Goal: Task Accomplishment & Management: Manage account settings

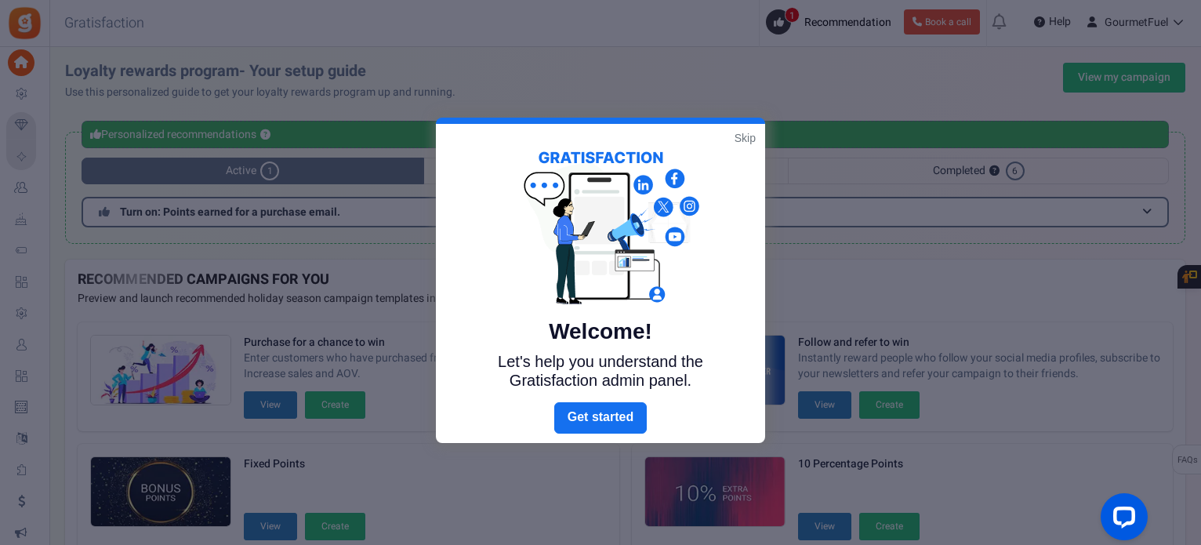
click at [742, 141] on link "Skip" at bounding box center [745, 138] width 21 height 16
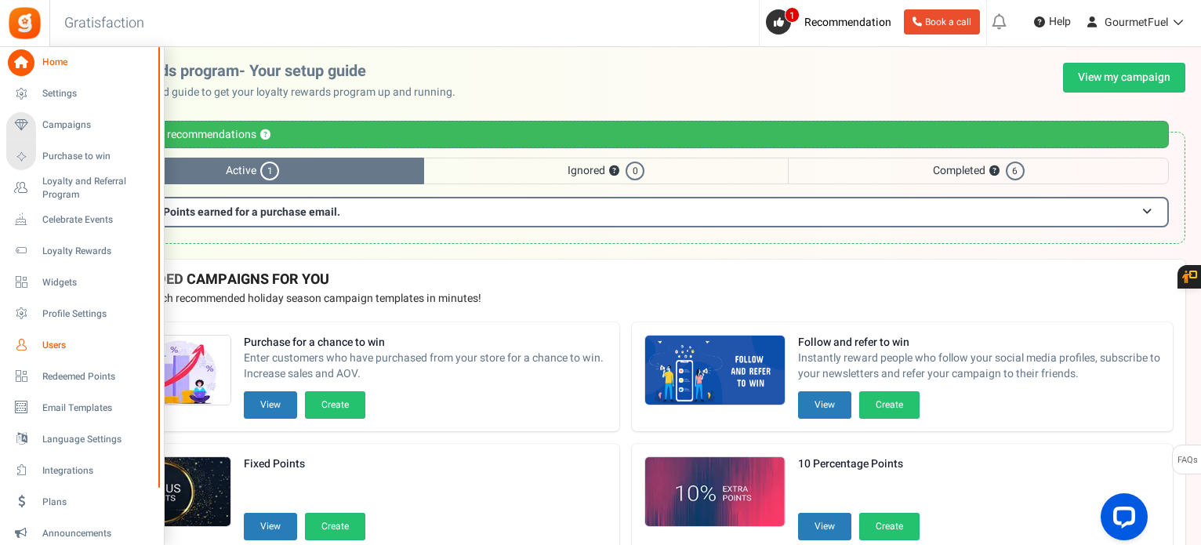
click at [66, 345] on span "Users" at bounding box center [97, 345] width 110 height 13
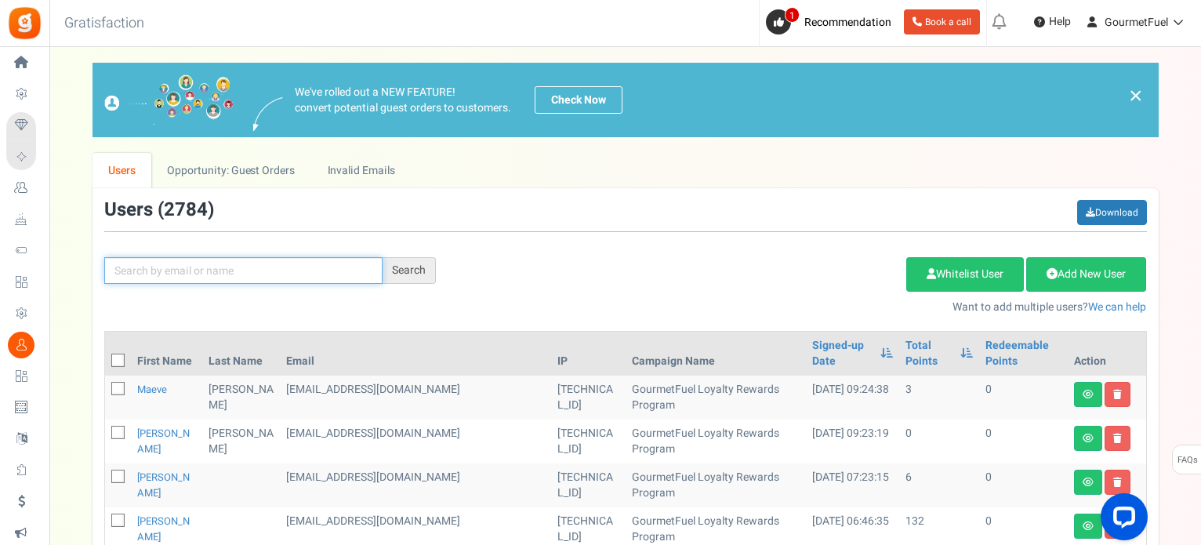
click at [325, 261] on input "text" at bounding box center [243, 270] width 278 height 27
paste input "[EMAIL_ADDRESS][DOMAIN_NAME]"
type input "[EMAIL_ADDRESS][DOMAIN_NAME]"
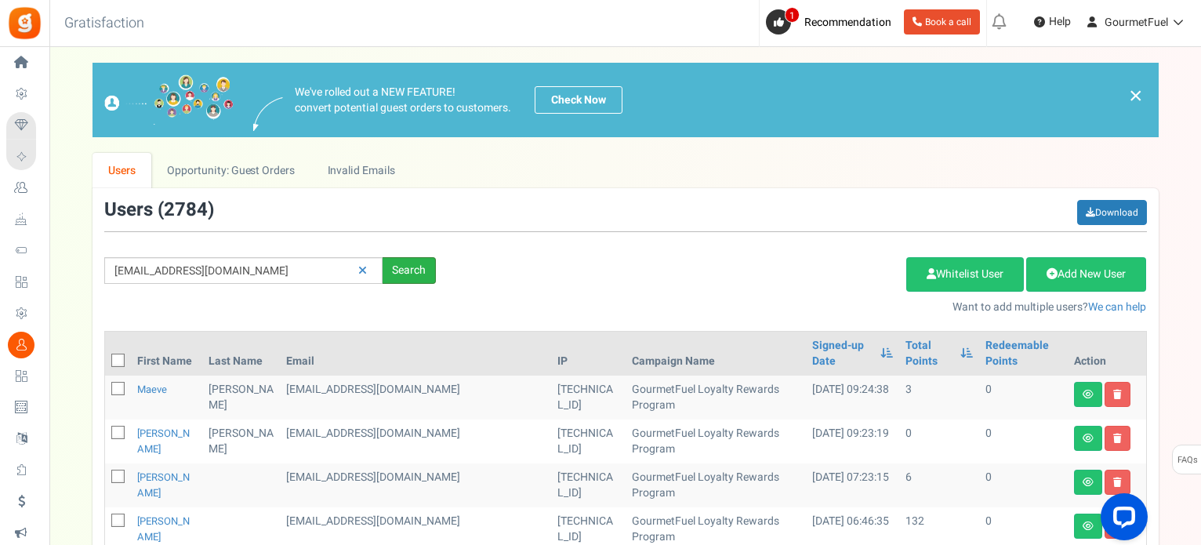
click at [415, 270] on div "Search" at bounding box center [409, 270] width 53 height 27
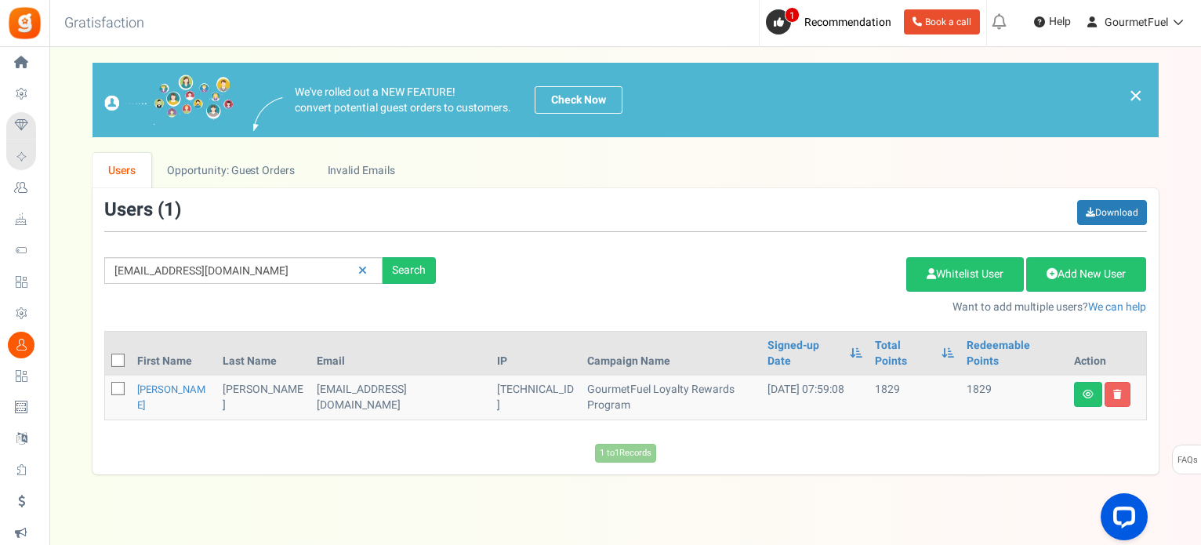
click at [251, 376] on td "[PERSON_NAME]" at bounding box center [262, 398] width 93 height 44
click at [157, 382] on link "[PERSON_NAME]" at bounding box center [171, 397] width 68 height 31
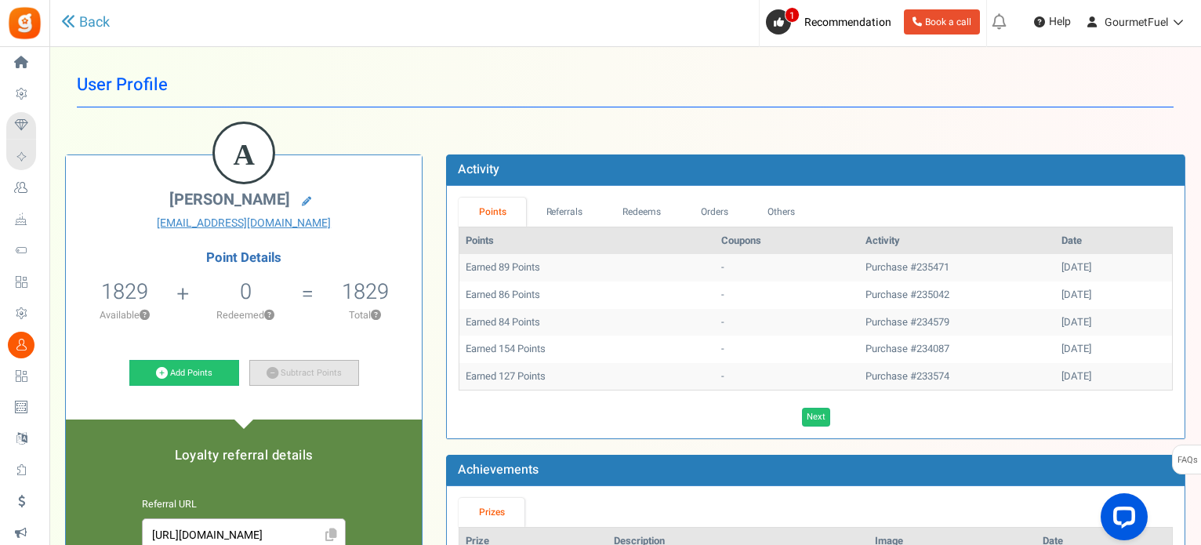
click at [293, 360] on link "Subtract Points" at bounding box center [304, 373] width 110 height 27
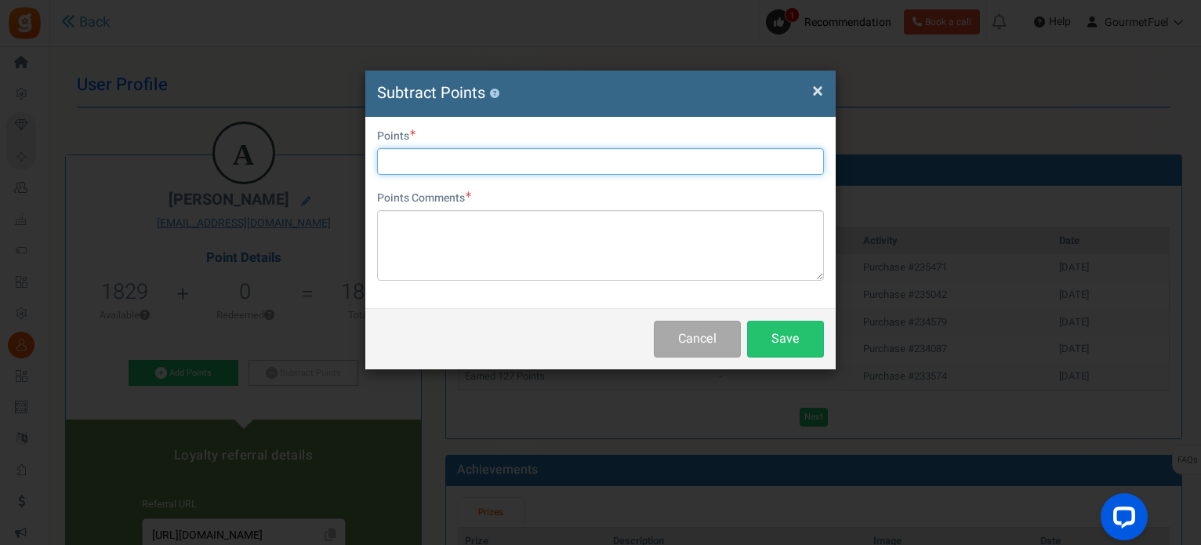
click at [485, 158] on input "text" at bounding box center [600, 161] width 447 height 27
type input "1820"
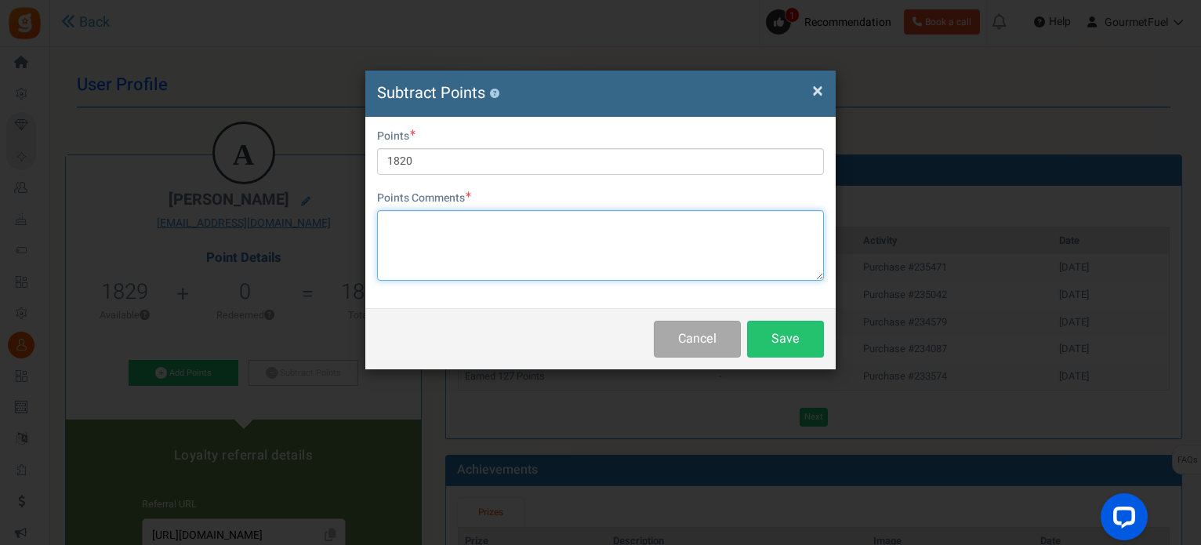
paste textarea "GRPAYwPuWU5CU"
paste textarea "1820 points (€91)"
type textarea "1820 points (€91) GRPAYwPuWU5CU"
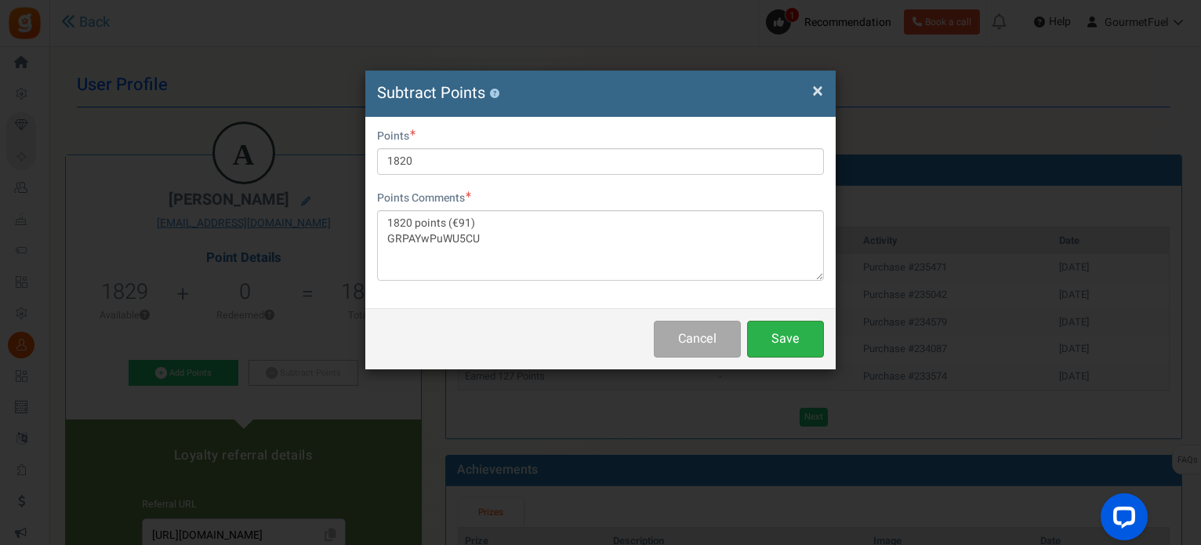
click at [778, 340] on button "Save" at bounding box center [785, 339] width 77 height 37
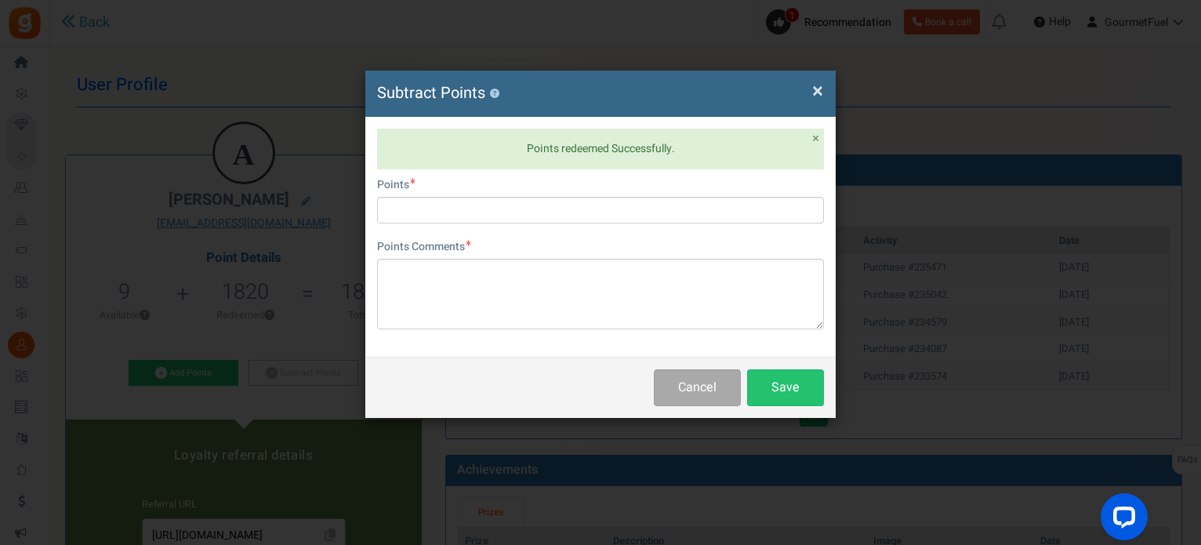
click at [816, 89] on span "×" at bounding box center [817, 91] width 11 height 30
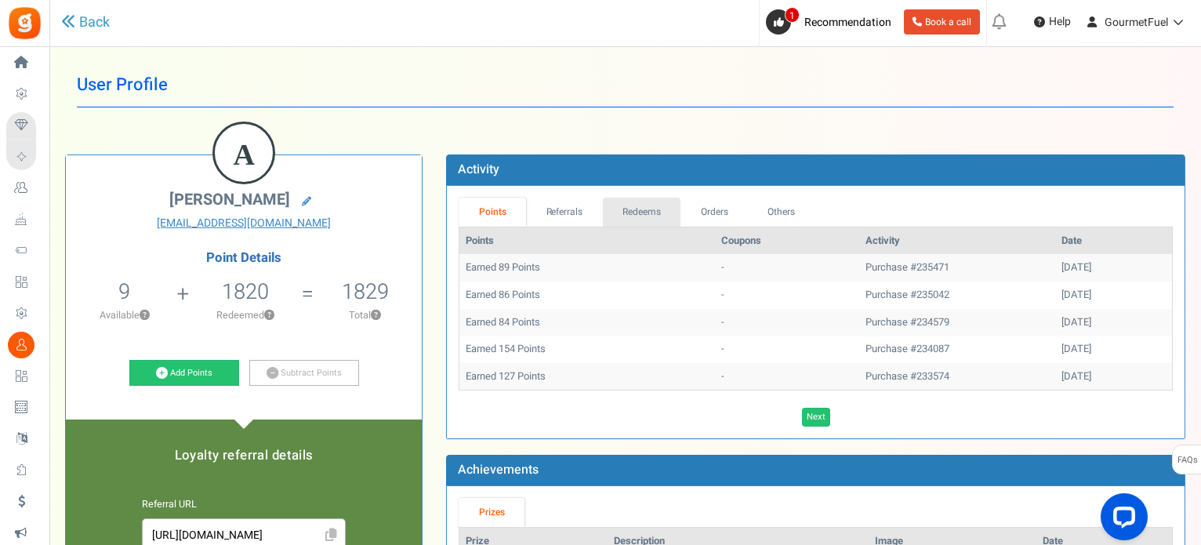
click at [649, 203] on link "Redeems" at bounding box center [642, 212] width 78 height 29
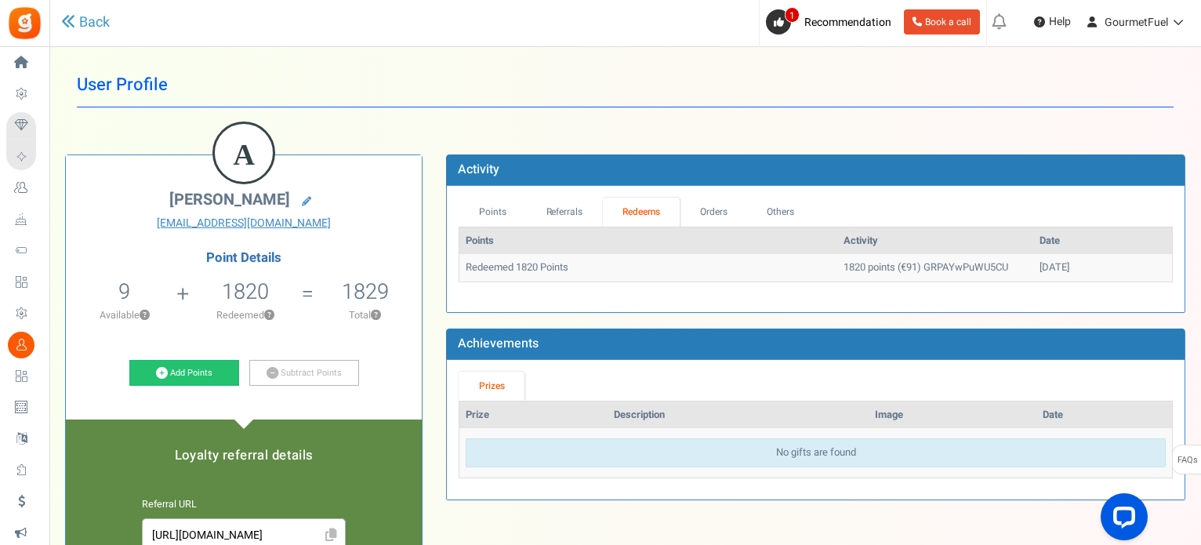
click at [865, 263] on td "1820 points (€91) GRPAYwPuWU5CU" at bounding box center [935, 267] width 196 height 27
copy td "91"
